Goal: Information Seeking & Learning: Learn about a topic

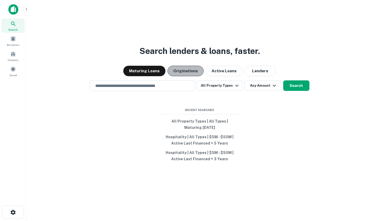
click at [188, 70] on button "Originations" at bounding box center [186, 71] width 36 height 10
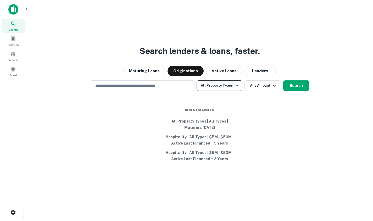
click at [219, 88] on button "All Property Types" at bounding box center [220, 85] width 46 height 10
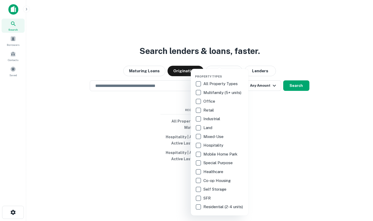
click at [211, 146] on p "Hospitality" at bounding box center [214, 145] width 21 height 6
click at [148, 87] on div at bounding box center [186, 110] width 373 height 221
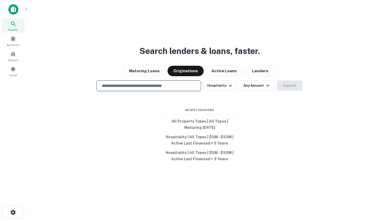
click at [148, 86] on input "text" at bounding box center [149, 86] width 100 height 6
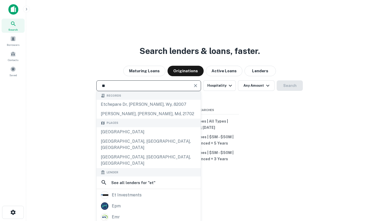
type input "*"
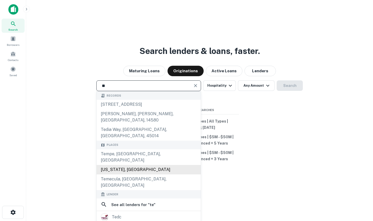
click at [125, 165] on div "[US_STATE], [GEOGRAPHIC_DATA]" at bounding box center [149, 169] width 104 height 9
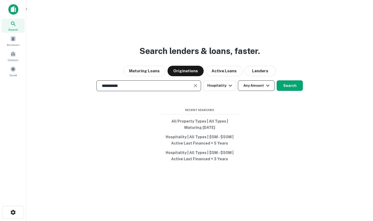
type input "**********"
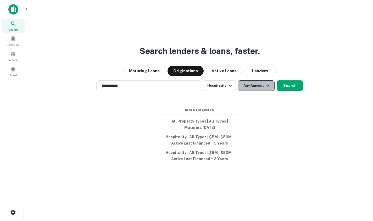
click at [264, 91] on button "Any Amount" at bounding box center [256, 85] width 37 height 10
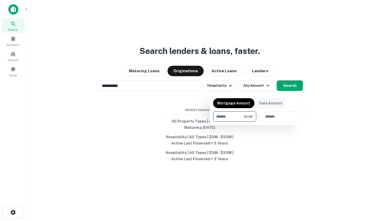
type input "********"
click at [287, 85] on div at bounding box center [186, 110] width 373 height 221
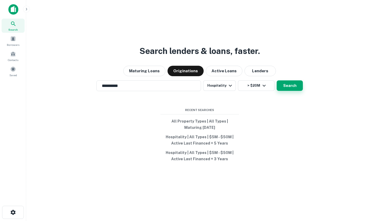
click at [294, 87] on button "Search" at bounding box center [290, 85] width 26 height 10
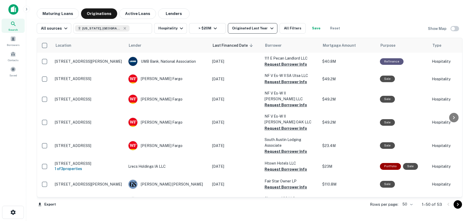
click at [252, 30] on div "Originated Last Year" at bounding box center [253, 28] width 43 height 6
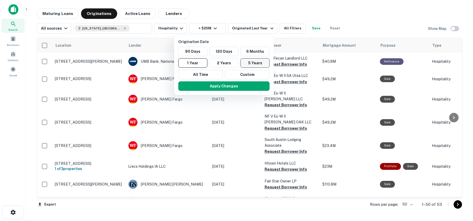
click at [252, 65] on button "5 Years" at bounding box center [254, 62] width 29 height 9
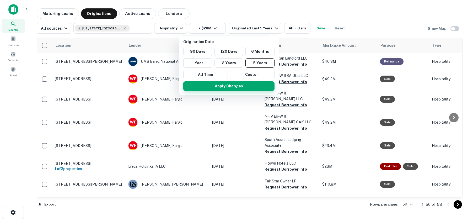
click at [238, 87] on button "Apply Changes" at bounding box center [228, 85] width 91 height 9
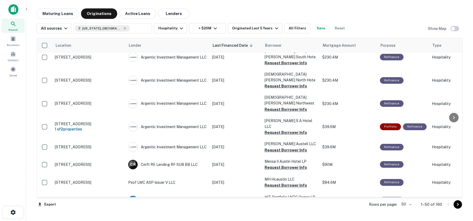
scroll to position [790, 0]
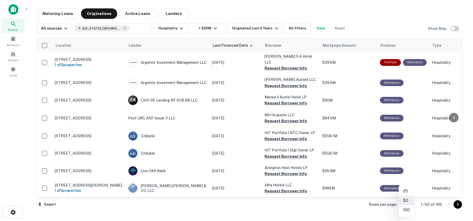
click at [373, 207] on body "Search Borrowers Contacts Saved Maturing Loans Originations Active Loans Lender…" at bounding box center [236, 110] width 473 height 221
click at [373, 211] on li "100" at bounding box center [406, 209] width 15 height 9
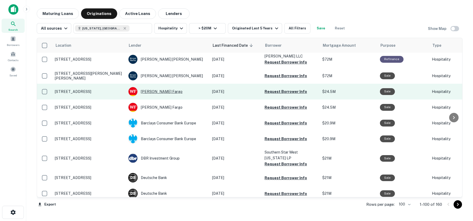
scroll to position [1720, 0]
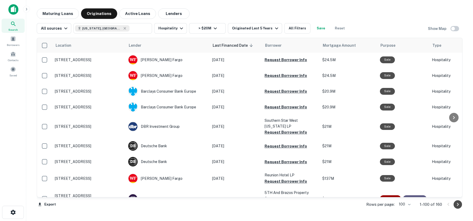
click at [373, 205] on icon "Go to next page" at bounding box center [458, 204] width 2 height 3
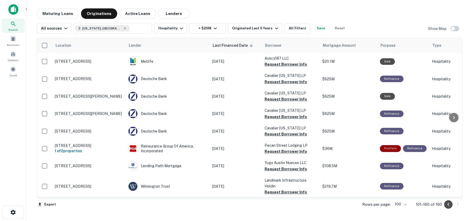
click at [373, 205] on icon "Go to previous page" at bounding box center [448, 204] width 6 height 6
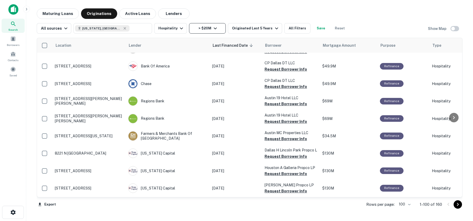
scroll to position [378, 0]
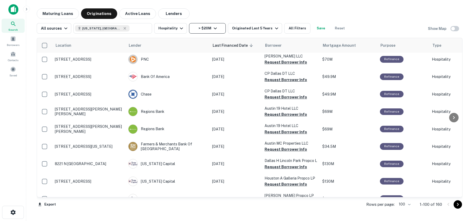
click at [212, 27] on icon "button" at bounding box center [215, 28] width 6 height 6
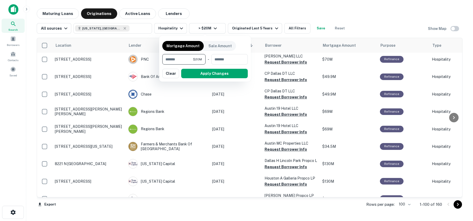
drag, startPoint x: 170, startPoint y: 59, endPoint x: 163, endPoint y: 60, distance: 7.6
click at [163, 60] on input "********" at bounding box center [177, 59] width 31 height 10
type input "********"
click at [226, 75] on button "Apply Changes" at bounding box center [214, 73] width 67 height 9
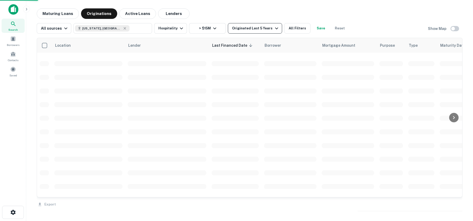
click at [256, 30] on div "Originated Last 5 Years" at bounding box center [255, 28] width 47 height 6
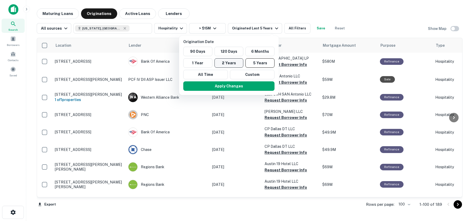
click at [227, 63] on button "2 Years" at bounding box center [228, 62] width 29 height 9
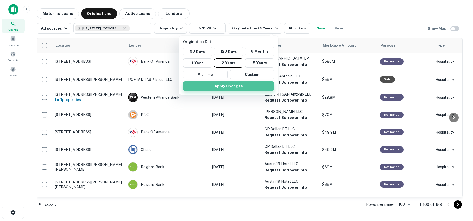
click at [238, 87] on button "Apply Changes" at bounding box center [228, 85] width 91 height 9
